Goal: Navigation & Orientation: Find specific page/section

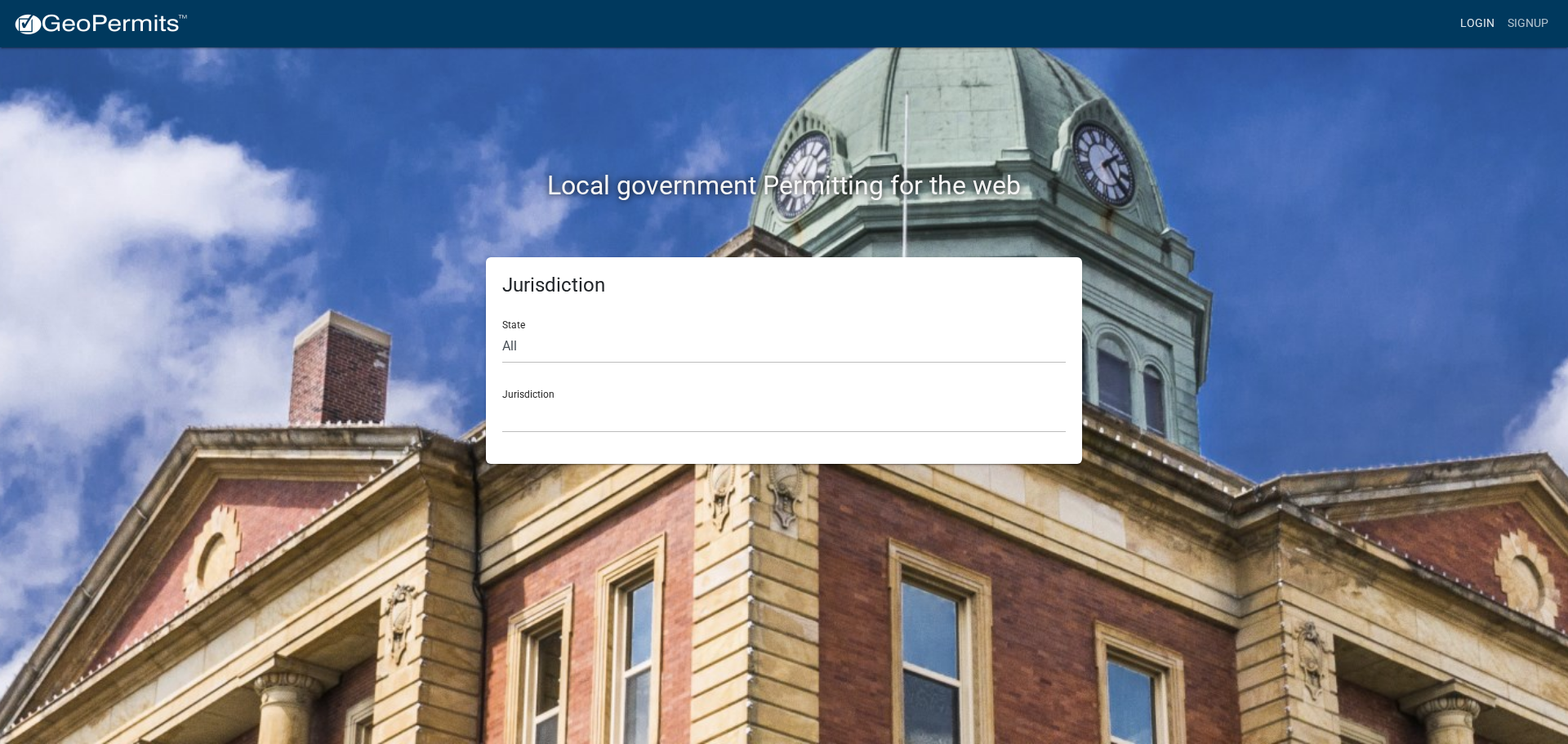
click at [1491, 18] on link "Login" at bounding box center [1477, 24] width 47 height 31
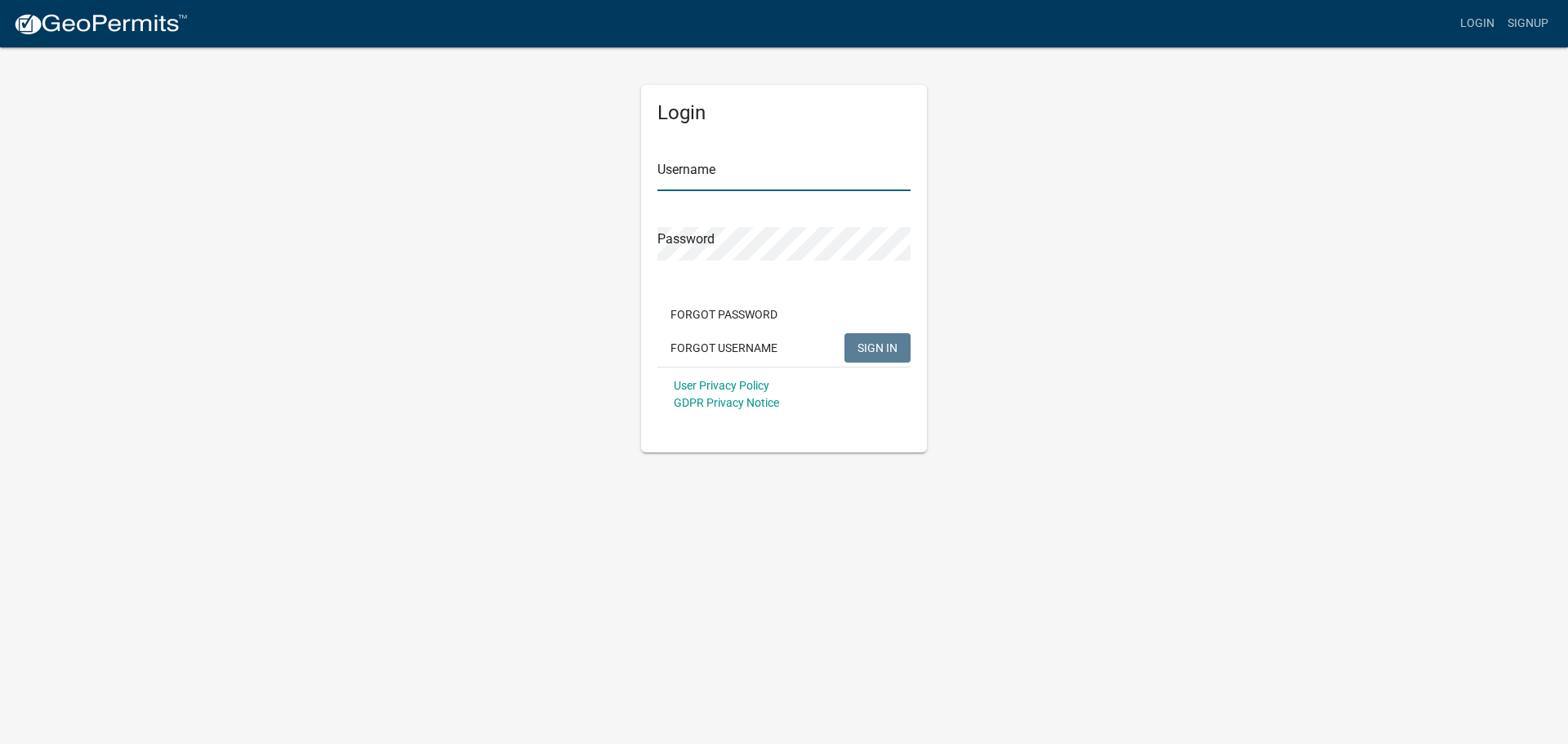
type input "AWFowerbaugh"
click at [873, 350] on span "SIGN IN" at bounding box center [878, 347] width 40 height 13
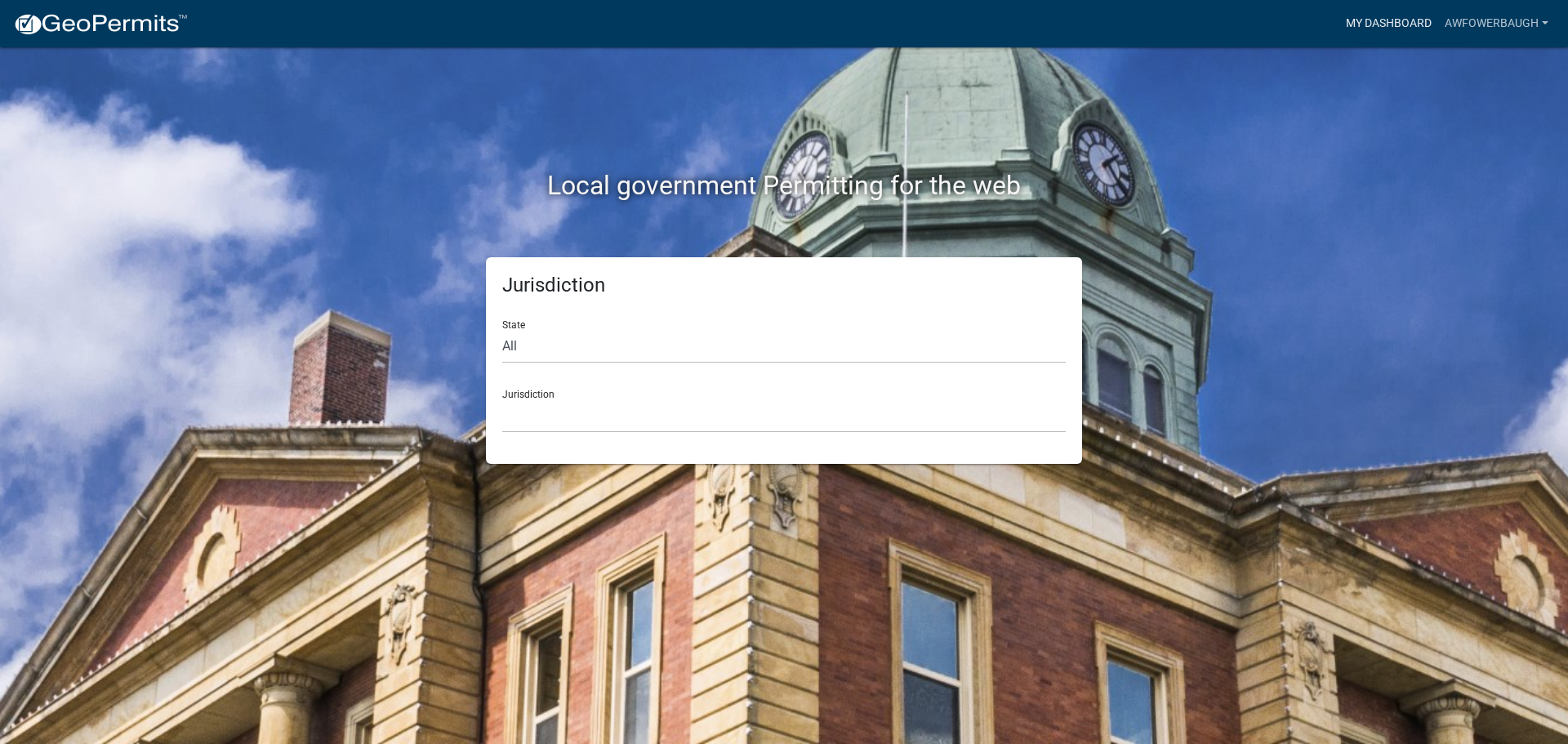
click at [1397, 15] on link "My Dashboard" at bounding box center [1389, 24] width 99 height 31
